Goal: Check status: Check status

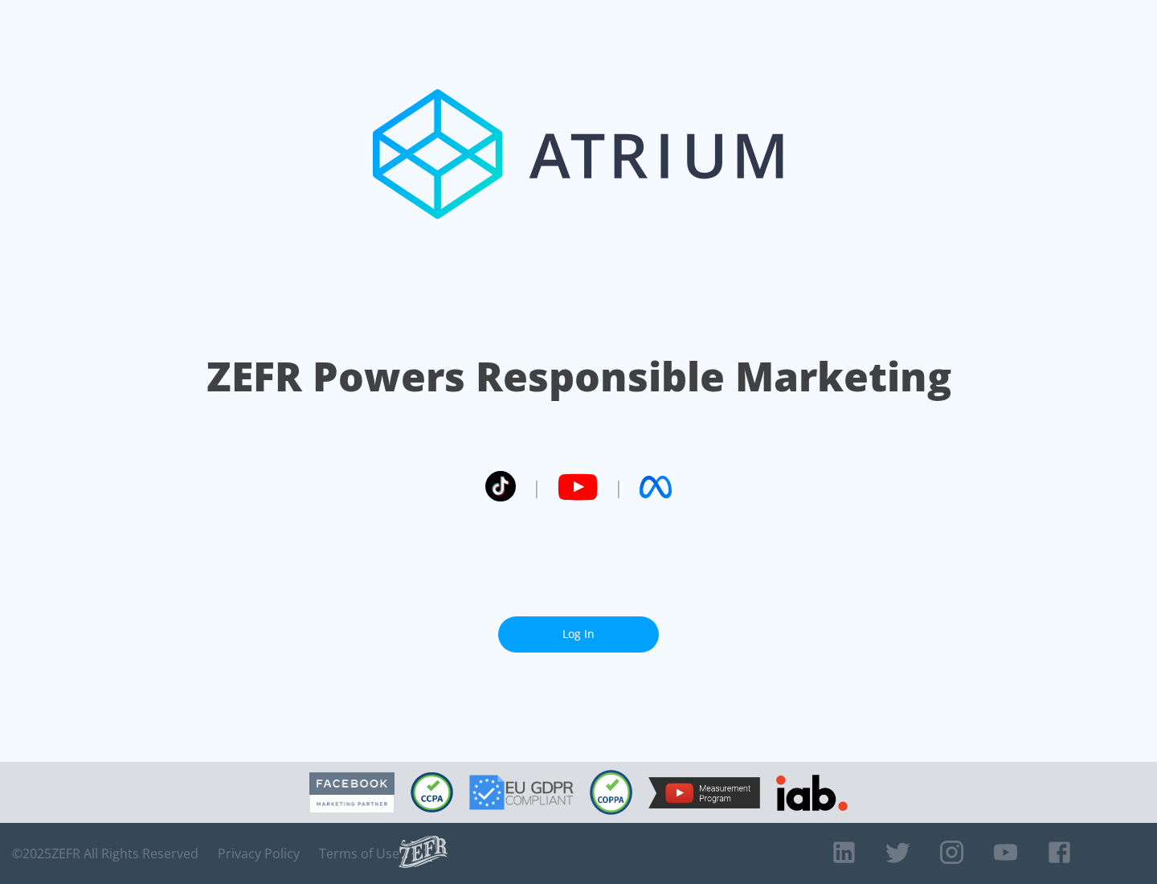
click at [579, 634] on link "Log In" at bounding box center [578, 634] width 161 height 36
